Goal: Task Accomplishment & Management: Use online tool/utility

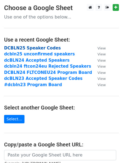
click at [39, 48] on strong "DCBLN25 Speaker Codes" at bounding box center [32, 48] width 57 height 5
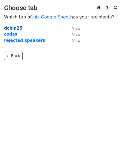
click at [13, 29] on strong "dcbln25" at bounding box center [13, 28] width 18 height 5
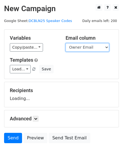
click at [98, 50] on select "Title Owner Owner Email Session format Choose Your Track(s) Which country will …" at bounding box center [88, 47] width 44 height 8
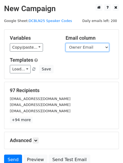
click at [89, 48] on select "Title Owner Owner Email Session format Choose Your Track(s) Which country will …" at bounding box center [88, 47] width 44 height 8
select select "Email"
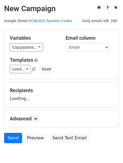
click at [96, 72] on div "Load... Webinar Invitation Order Confirmation Trial Expiration Warning Newslett…" at bounding box center [62, 69] width 112 height 8
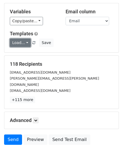
click at [22, 42] on link "Load..." at bounding box center [20, 43] width 21 height 8
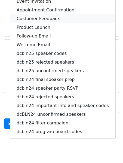
scroll to position [42, 0]
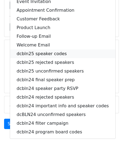
click at [39, 54] on link "dcbln25 speaker codes" at bounding box center [62, 54] width 105 height 9
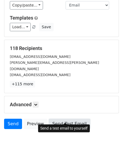
click at [75, 119] on link "Send Test Email" at bounding box center [69, 124] width 41 height 10
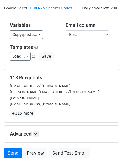
scroll to position [0, 0]
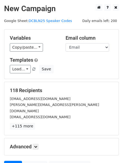
click at [59, 104] on div "erik.d.hellman@gmail.com" at bounding box center [62, 108] width 112 height 12
click at [16, 161] on link "Send" at bounding box center [13, 166] width 18 height 10
